Goal: Transaction & Acquisition: Purchase product/service

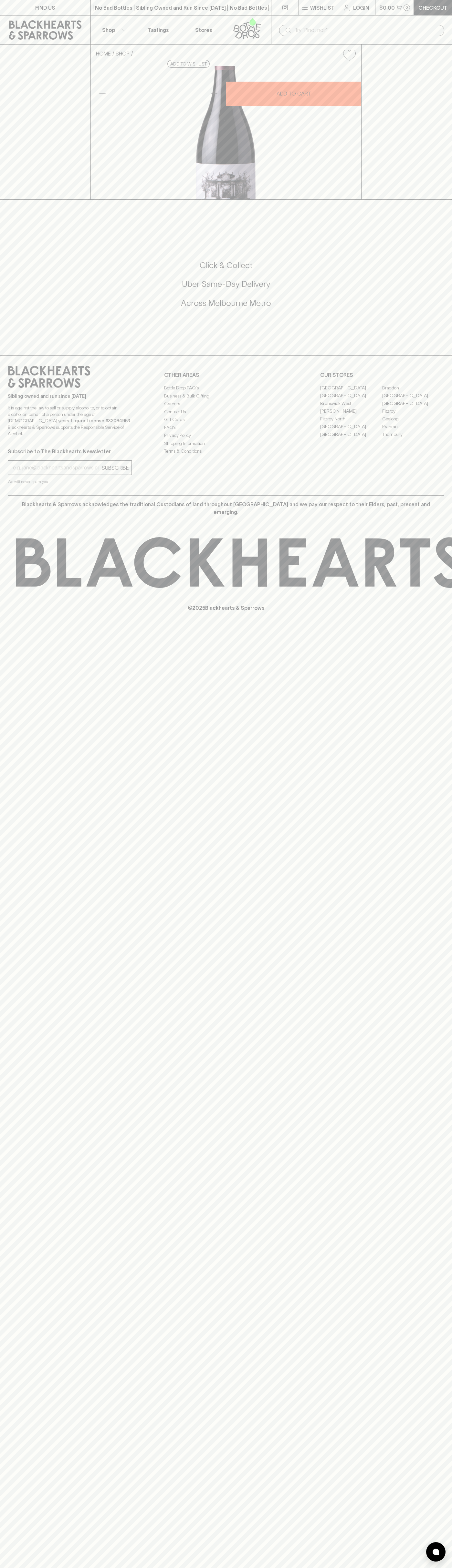
click at [334, 1] on button "Wishlist" at bounding box center [318, 7] width 38 height 15
click at [423, 1481] on div at bounding box center [226, 784] width 452 height 1568
click at [15, 1568] on html "FIND US | No Bad Bottles | Sibling Owned and Run Since 2006 | No Bad Bottles | …" at bounding box center [226, 784] width 452 height 1568
click at [17, 1085] on div at bounding box center [226, 784] width 452 height 1568
